Goal: Task Accomplishment & Management: Manage account settings

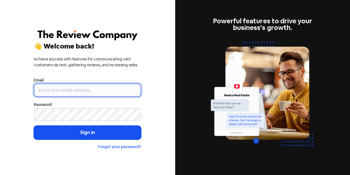
click at [102, 94] on input "email" at bounding box center [87, 89] width 107 height 13
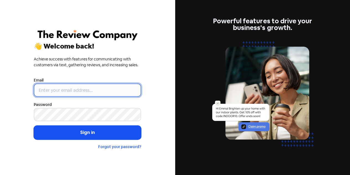
type input "[EMAIL_ADDRESS][DOMAIN_NAME]"
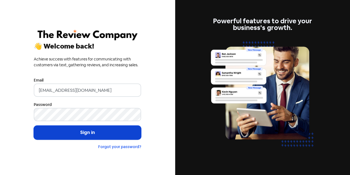
click at [76, 131] on button "Sign in" at bounding box center [87, 132] width 107 height 14
